Goal: Find contact information: Find contact information

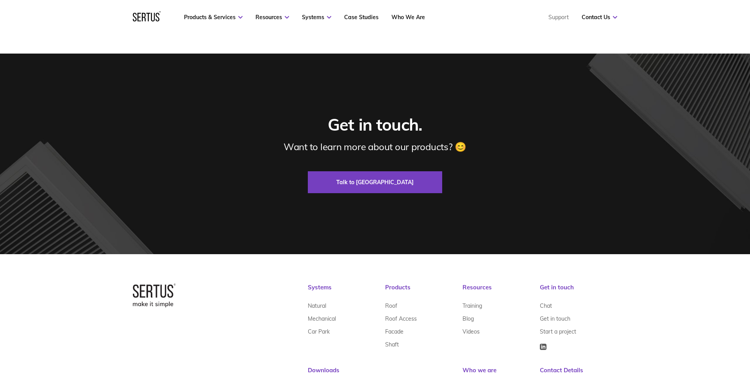
scroll to position [2366, 0]
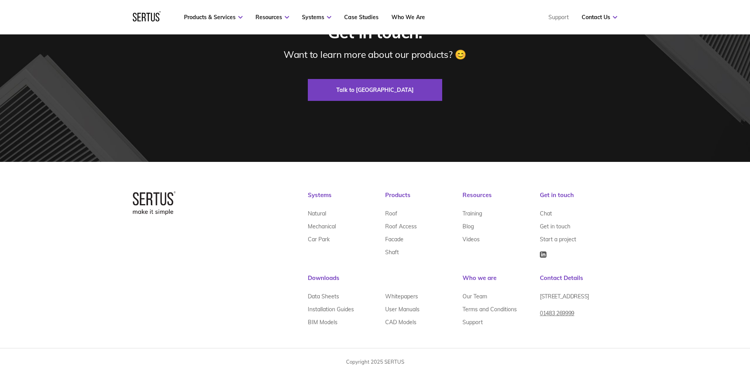
click at [402, 333] on div "Systems Natural Mechanical Car Park Products Roof Roof Access Facade Shaft Reso…" at bounding box center [463, 267] width 310 height 153
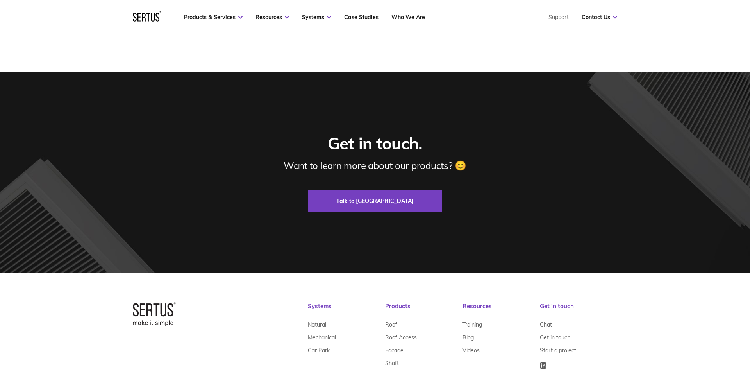
scroll to position [2257, 0]
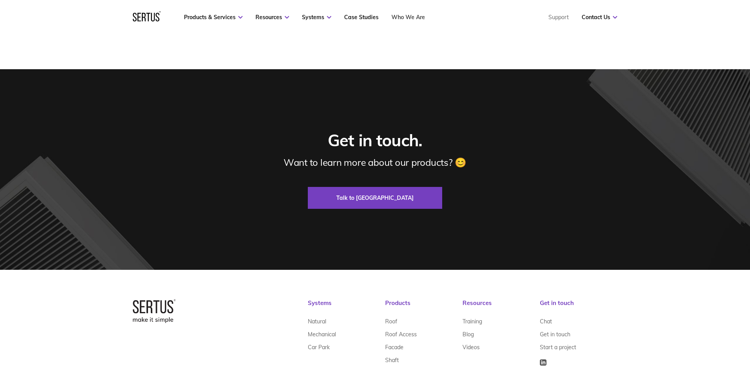
click at [416, 18] on link "Who We Are" at bounding box center [409, 17] width 34 height 7
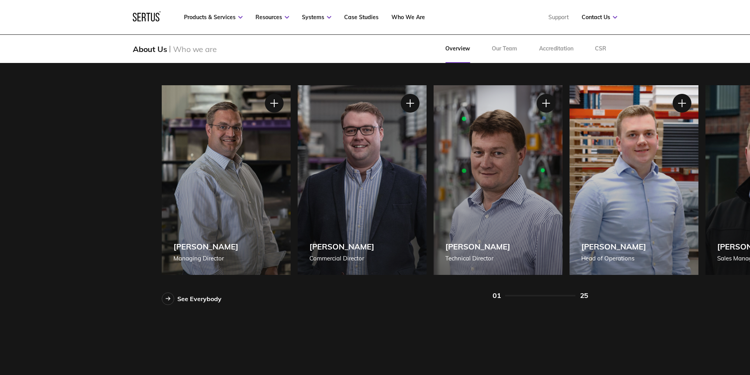
scroll to position [708, 0]
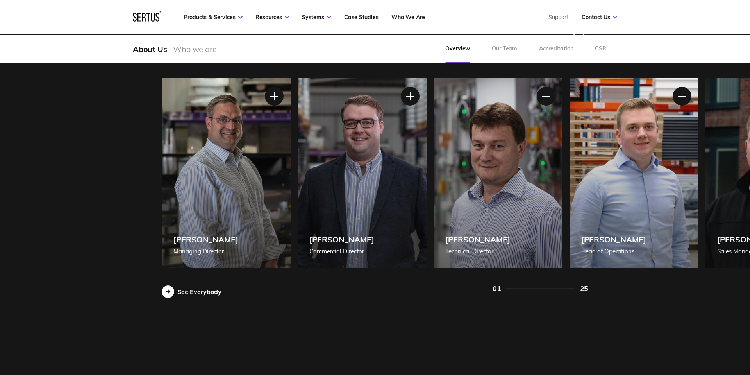
click at [172, 292] on div at bounding box center [168, 291] width 13 height 13
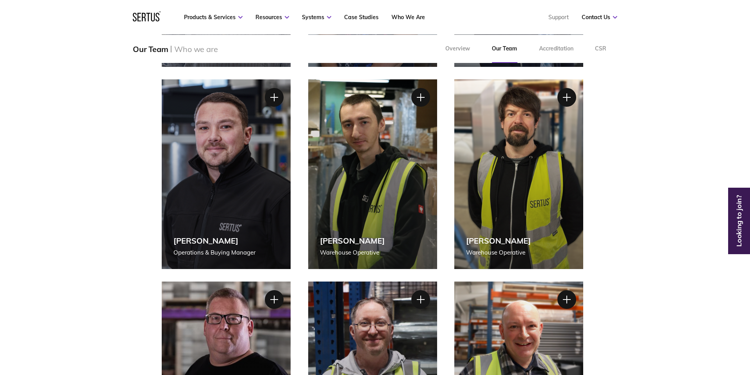
scroll to position [1320, 0]
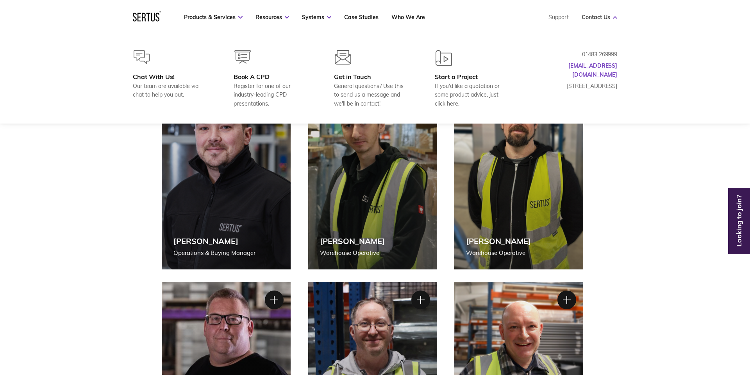
click at [591, 18] on link "Contact Us" at bounding box center [600, 17] width 36 height 7
click at [357, 79] on div "Get in Touch" at bounding box center [371, 77] width 75 height 8
